Goal: Check status: Check status

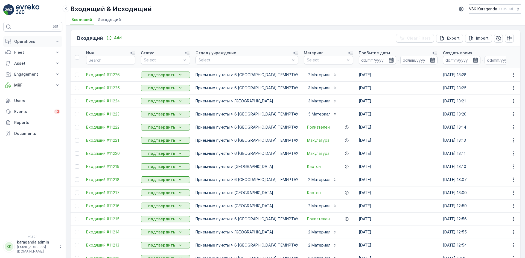
scroll to position [353, 0]
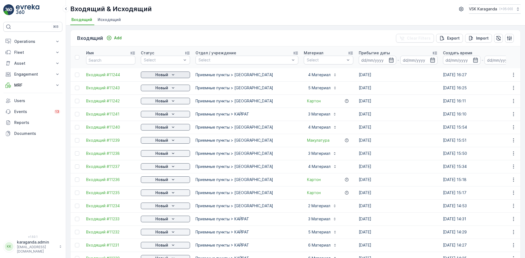
click at [173, 76] on icon "Новый" at bounding box center [172, 74] width 5 height 5
click at [164, 91] on span "подтвердить" at bounding box center [156, 90] width 25 height 5
click at [163, 89] on p "Новый" at bounding box center [161, 87] width 13 height 5
click at [157, 106] on span "подтвердить" at bounding box center [156, 103] width 25 height 5
click at [163, 102] on p "Новый" at bounding box center [161, 100] width 13 height 5
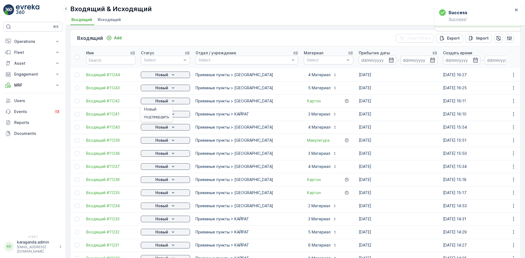
click at [155, 118] on span "подтвердить" at bounding box center [156, 116] width 25 height 5
click at [162, 115] on p "Новый" at bounding box center [161, 114] width 13 height 5
click at [152, 143] on span "подтвердить" at bounding box center [156, 143] width 25 height 5
click at [156, 141] on p "Новый" at bounding box center [161, 140] width 13 height 5
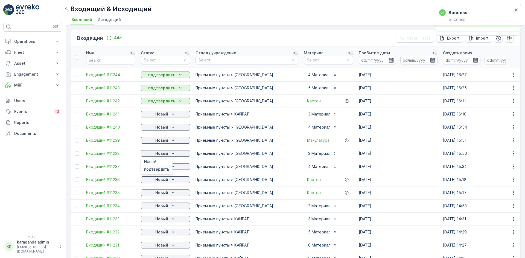
click at [153, 168] on span "подтвердить" at bounding box center [156, 169] width 25 height 5
click at [153, 169] on div "Новый" at bounding box center [165, 166] width 45 height 5
click at [153, 183] on div "Новый" at bounding box center [165, 180] width 49 height 8
click at [164, 179] on p "Новый" at bounding box center [161, 179] width 13 height 5
click at [161, 196] on span "подтвердить" at bounding box center [156, 195] width 25 height 5
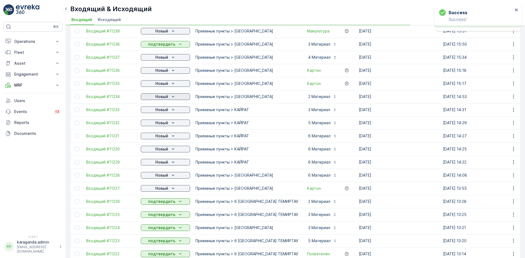
scroll to position [27, 0]
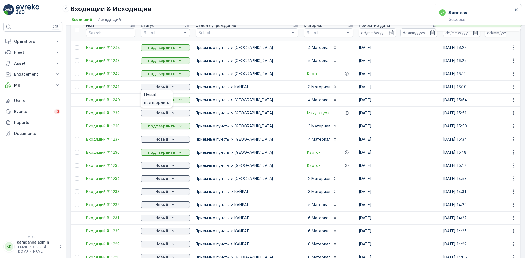
click at [158, 102] on span "подтвердить" at bounding box center [156, 102] width 25 height 5
click at [161, 116] on button "Новый" at bounding box center [165, 113] width 49 height 7
click at [161, 130] on span "подтвердить" at bounding box center [156, 128] width 25 height 5
click at [161, 140] on p "Новый" at bounding box center [161, 139] width 13 height 5
click at [162, 140] on p "Новый" at bounding box center [161, 139] width 13 height 5
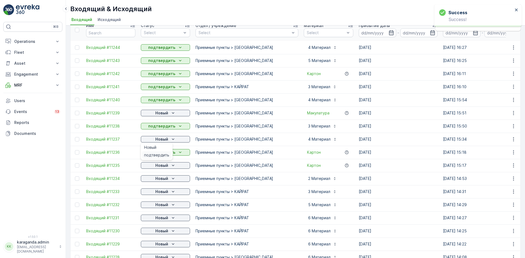
click at [159, 155] on span "подтвердить" at bounding box center [156, 155] width 25 height 5
click at [162, 163] on p "Новый" at bounding box center [161, 165] width 13 height 5
click at [162, 180] on span "подтвердить" at bounding box center [156, 181] width 25 height 5
click at [166, 179] on p "Новый" at bounding box center [161, 178] width 13 height 5
click at [170, 192] on div "Новый" at bounding box center [165, 191] width 45 height 5
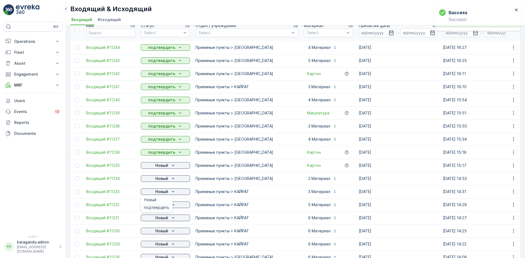
click at [164, 205] on div "подтвердить" at bounding box center [157, 208] width 30 height 8
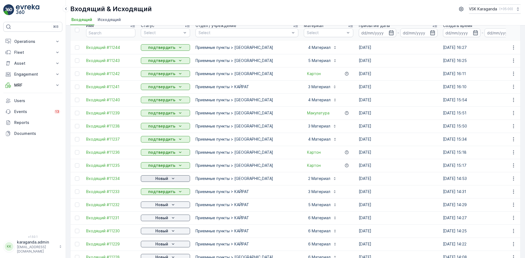
click at [158, 176] on p "Новый" at bounding box center [161, 178] width 13 height 5
drag, startPoint x: 147, startPoint y: 194, endPoint x: 148, endPoint y: 191, distance: 3.0
click at [148, 195] on span "подтвердить" at bounding box center [156, 194] width 25 height 5
click at [161, 206] on p "Новый" at bounding box center [161, 204] width 13 height 5
click at [155, 220] on span "подтвердить" at bounding box center [156, 220] width 25 height 5
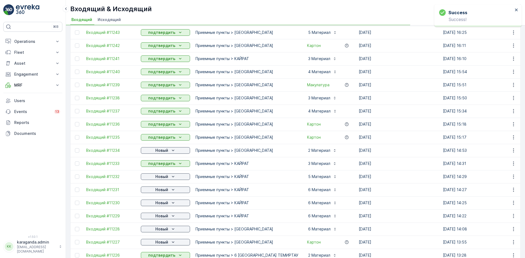
scroll to position [109, 0]
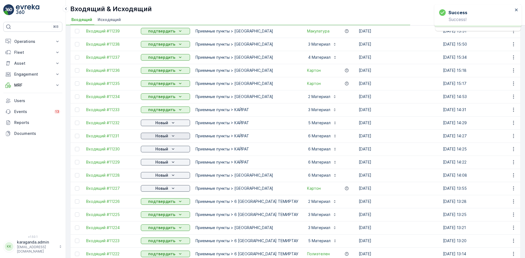
click at [166, 135] on p "Новый" at bounding box center [161, 135] width 13 height 5
click at [157, 148] on div "подтвердить" at bounding box center [157, 152] width 30 height 8
click at [162, 149] on p "Новый" at bounding box center [161, 149] width 13 height 5
click at [157, 165] on p "Новый" at bounding box center [161, 162] width 13 height 5
click at [158, 177] on span "подтвердить" at bounding box center [156, 178] width 25 height 5
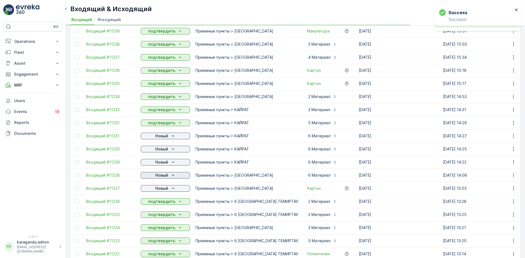
click at [161, 176] on p "Новый" at bounding box center [161, 175] width 13 height 5
click at [156, 193] on td "Новый" at bounding box center [165, 188] width 55 height 13
click at [160, 190] on p "Новый" at bounding box center [161, 188] width 13 height 5
click at [158, 203] on span "подтвердить" at bounding box center [156, 204] width 25 height 5
click at [166, 148] on p "Новый" at bounding box center [161, 149] width 13 height 5
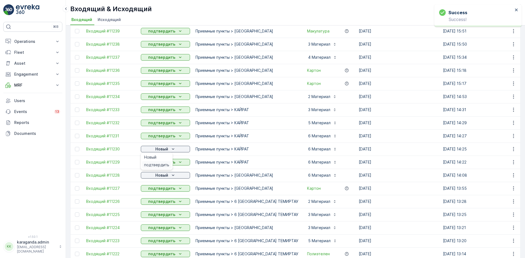
click at [165, 162] on div "подтвердить" at bounding box center [157, 165] width 30 height 8
click at [167, 175] on p "Новый" at bounding box center [161, 175] width 13 height 5
click at [163, 190] on span "подтвердить" at bounding box center [156, 191] width 25 height 5
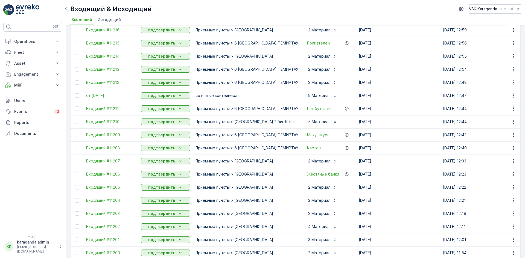
scroll to position [490, 0]
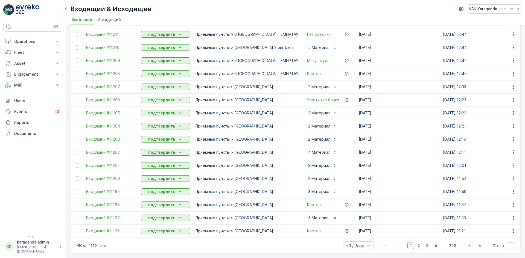
click at [420, 245] on span "2" at bounding box center [418, 246] width 7 height 7
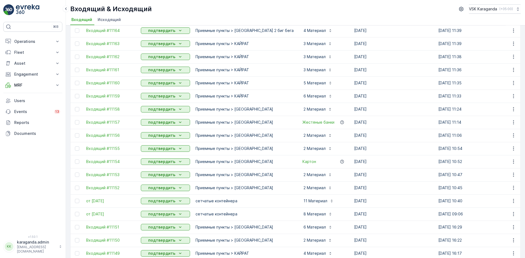
scroll to position [490, 0]
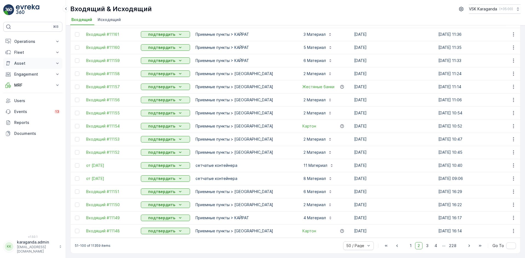
drag, startPoint x: 409, startPoint y: 247, endPoint x: 60, endPoint y: 67, distance: 393.0
click at [409, 247] on span "1" at bounding box center [411, 246] width 7 height 7
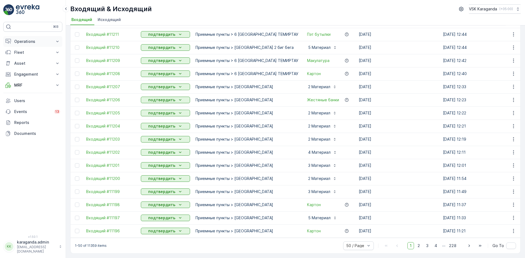
click at [27, 42] on p "Operations" at bounding box center [32, 41] width 37 height 5
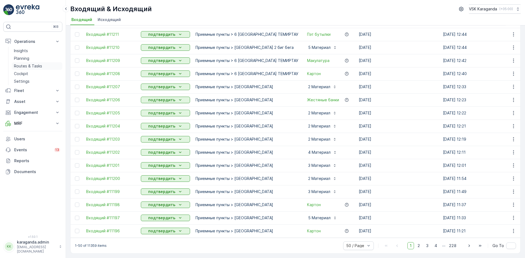
click at [31, 66] on p "Routes & Tasks" at bounding box center [28, 65] width 28 height 5
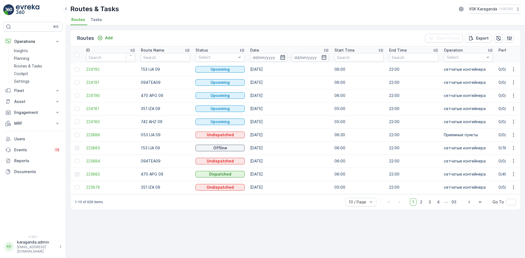
click at [281, 56] on icon "button" at bounding box center [282, 57] width 5 height 5
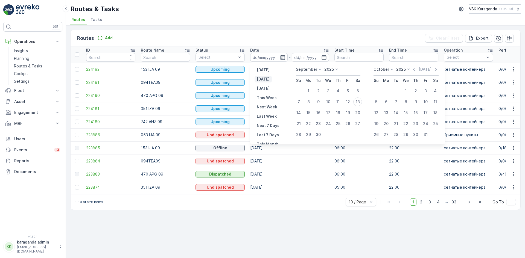
click at [266, 79] on p "[DATE]" at bounding box center [263, 79] width 13 height 5
type input "[DATE]"
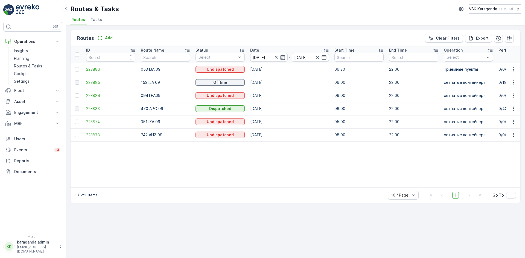
scroll to position [0, 100]
